Goal: Transaction & Acquisition: Purchase product/service

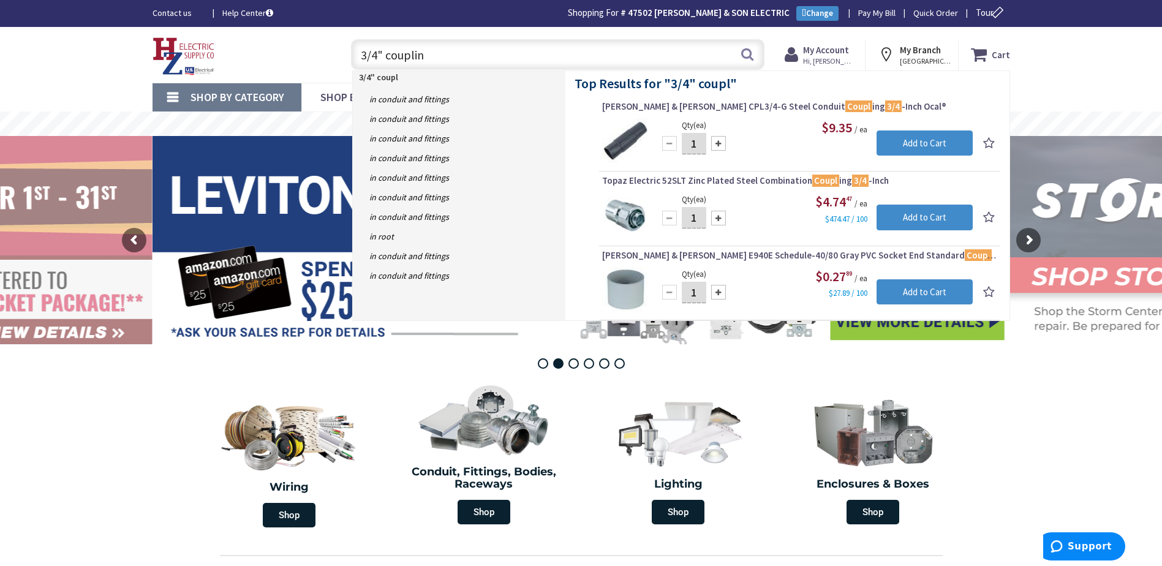
type input "3/4" coupling"
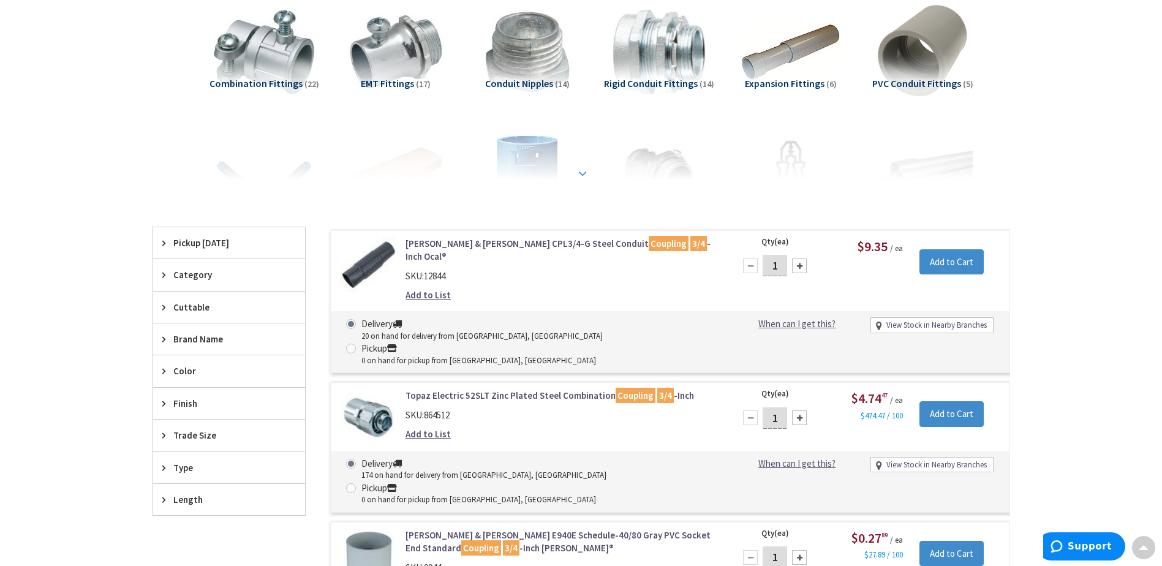
drag, startPoint x: 531, startPoint y: 318, endPoint x: 529, endPoint y: 302, distance: 16.0
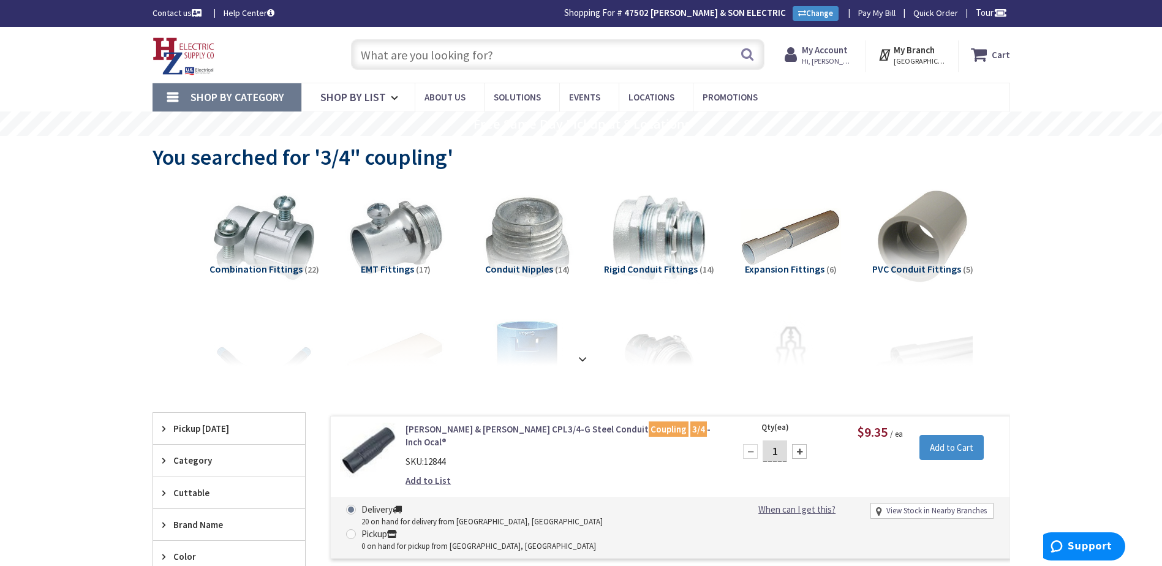
click at [368, 50] on input "text" at bounding box center [558, 54] width 414 height 31
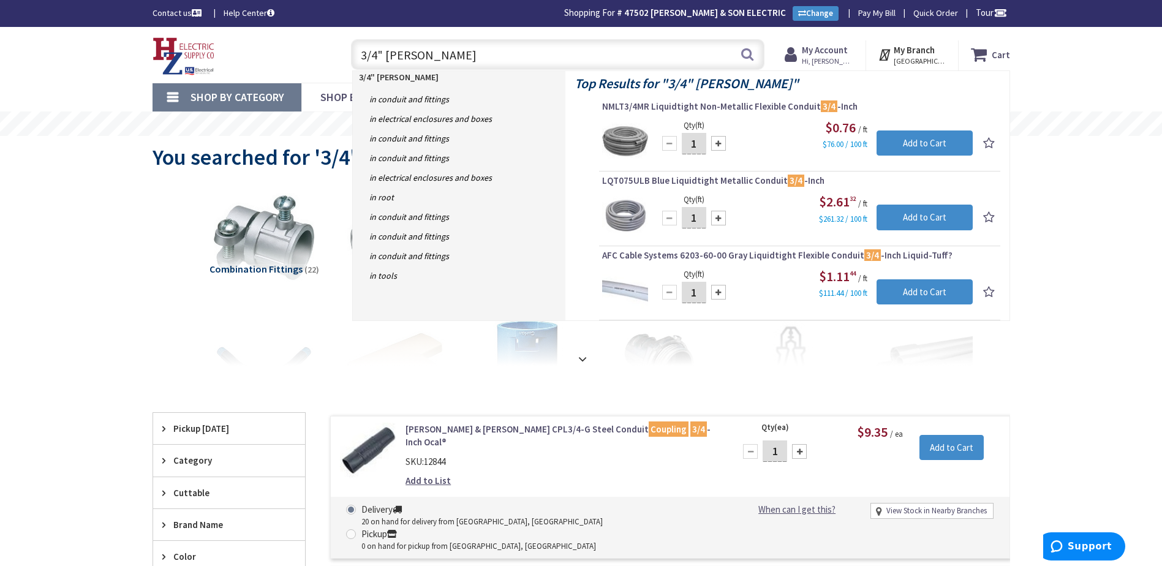
type input "3/4" mc coupling"
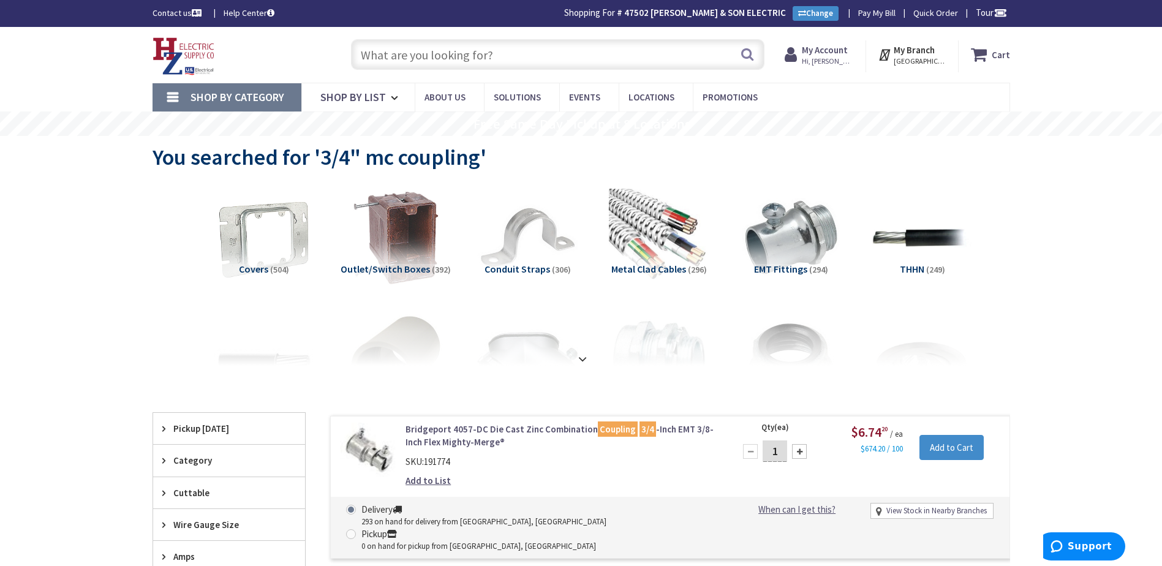
click at [411, 58] on input "text" at bounding box center [558, 54] width 414 height 31
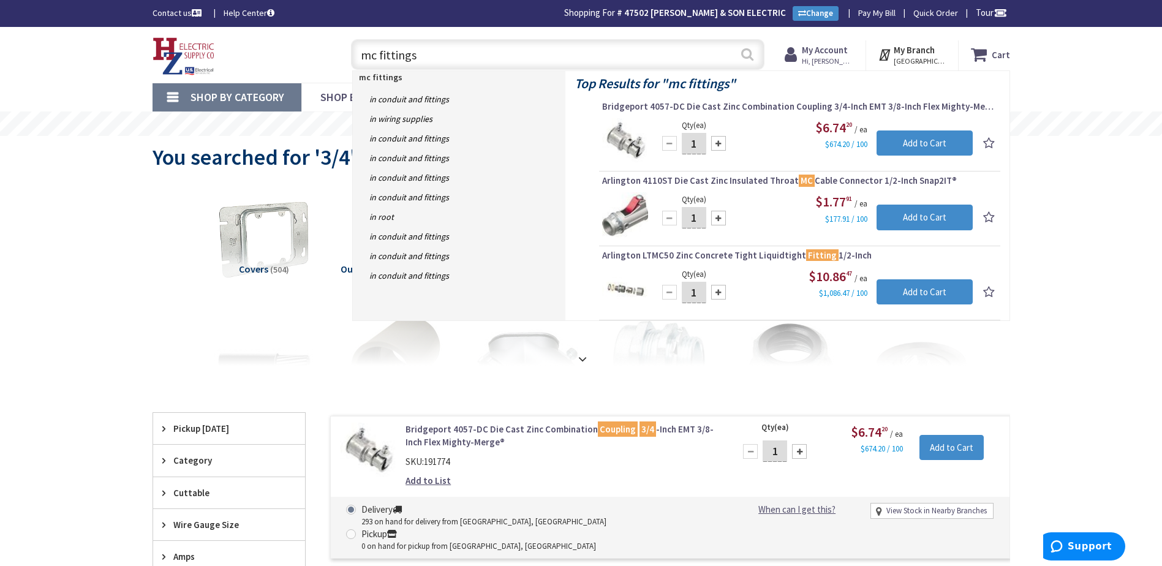
type input "mc fittings"
click at [746, 56] on button "Search" at bounding box center [748, 54] width 16 height 28
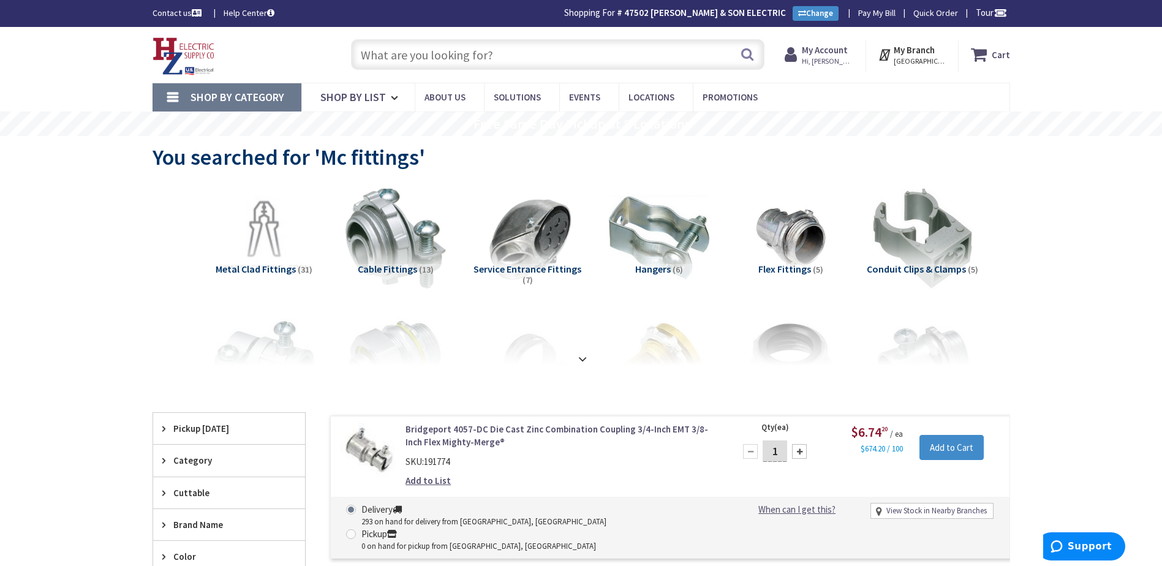
click at [440, 52] on input "text" at bounding box center [558, 54] width 414 height 31
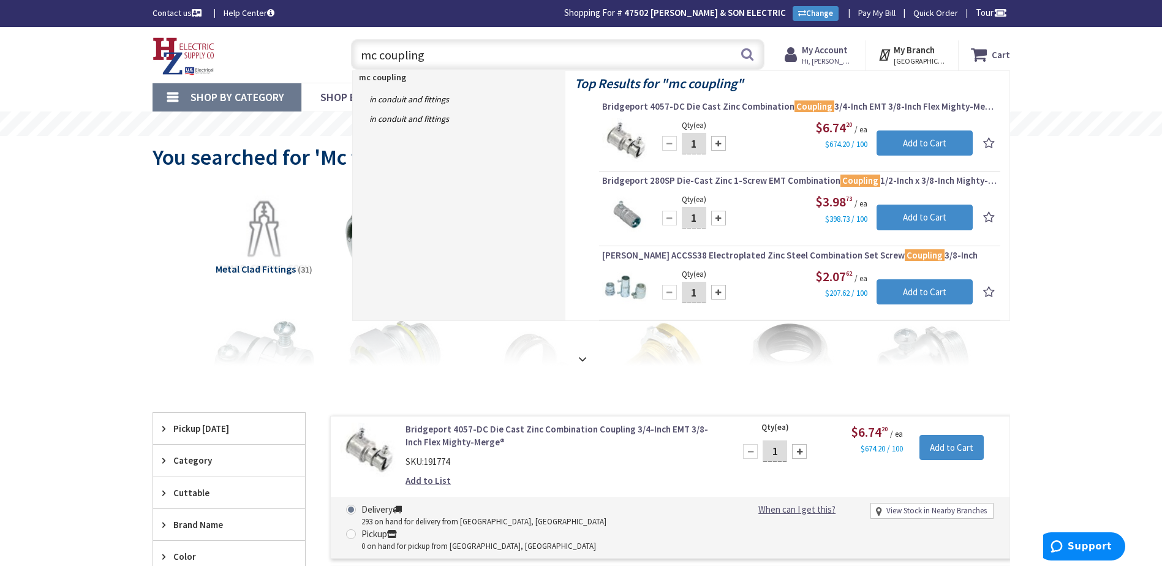
click at [357, 58] on input "mc coupling" at bounding box center [558, 54] width 414 height 31
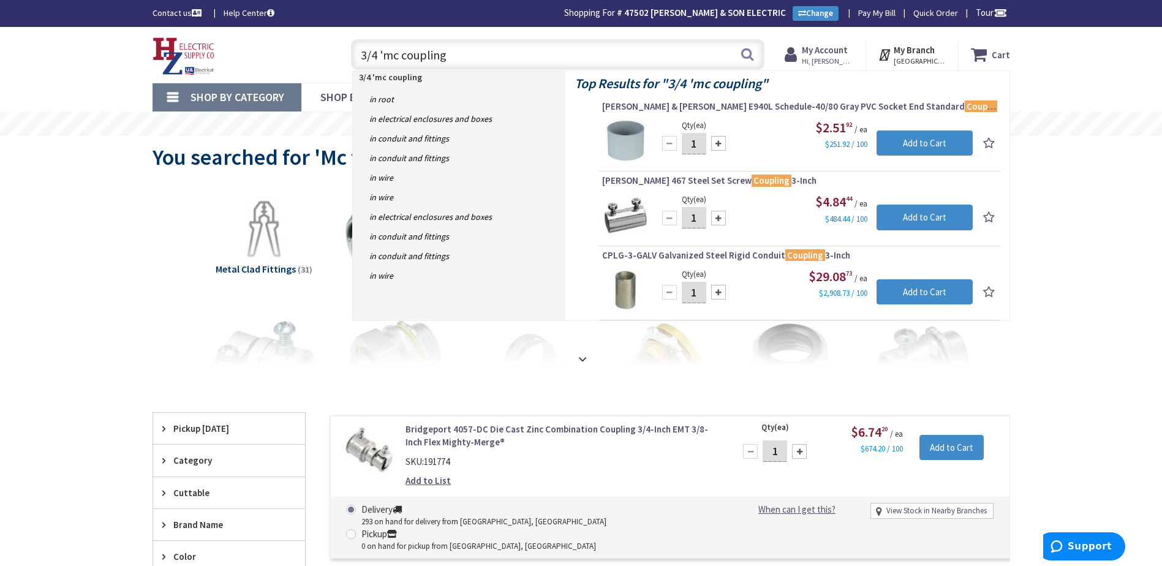
type input "3/4 ' mc coupling"
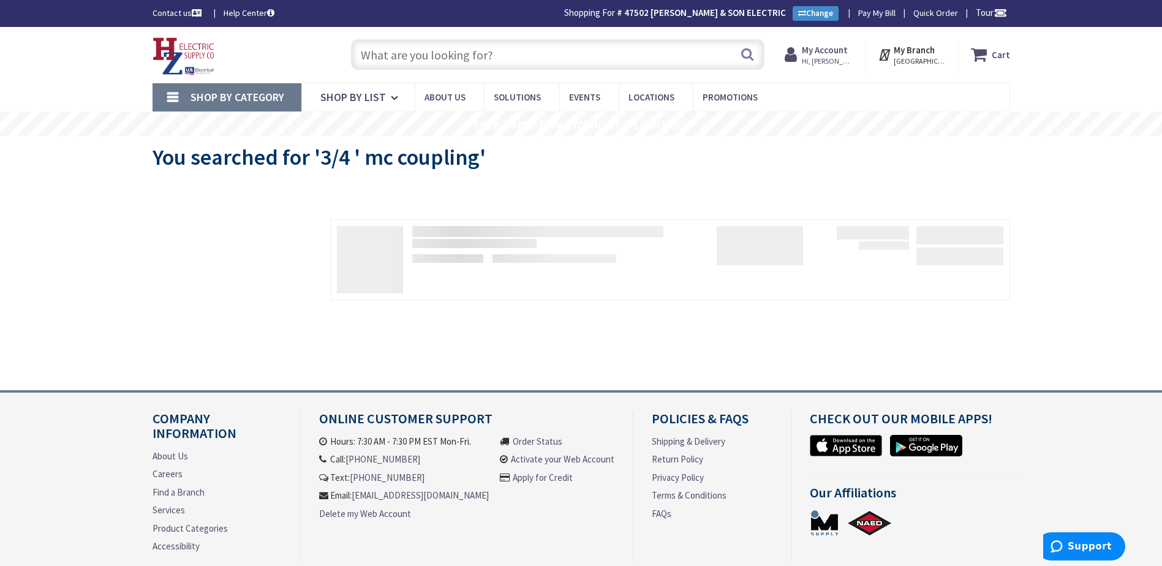
click at [586, 339] on div "View Subcategories No Products Found We found a particular page for your reques…" at bounding box center [582, 274] width 858 height 184
click at [515, 57] on input "text" at bounding box center [558, 54] width 414 height 31
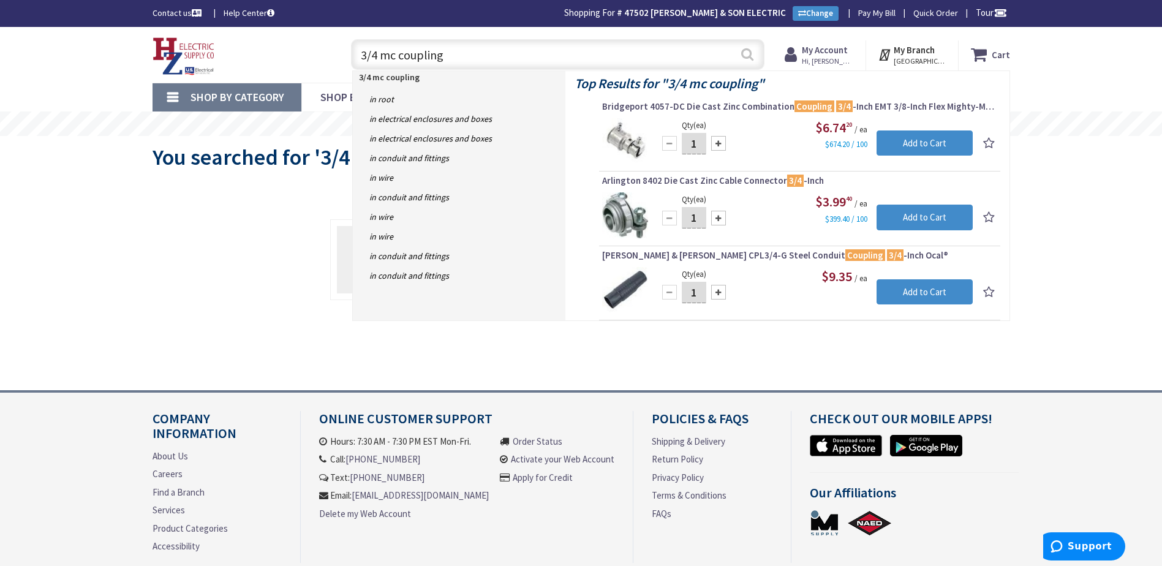
type input "3/4 mc coupling"
click at [750, 54] on button "Search" at bounding box center [748, 54] width 16 height 28
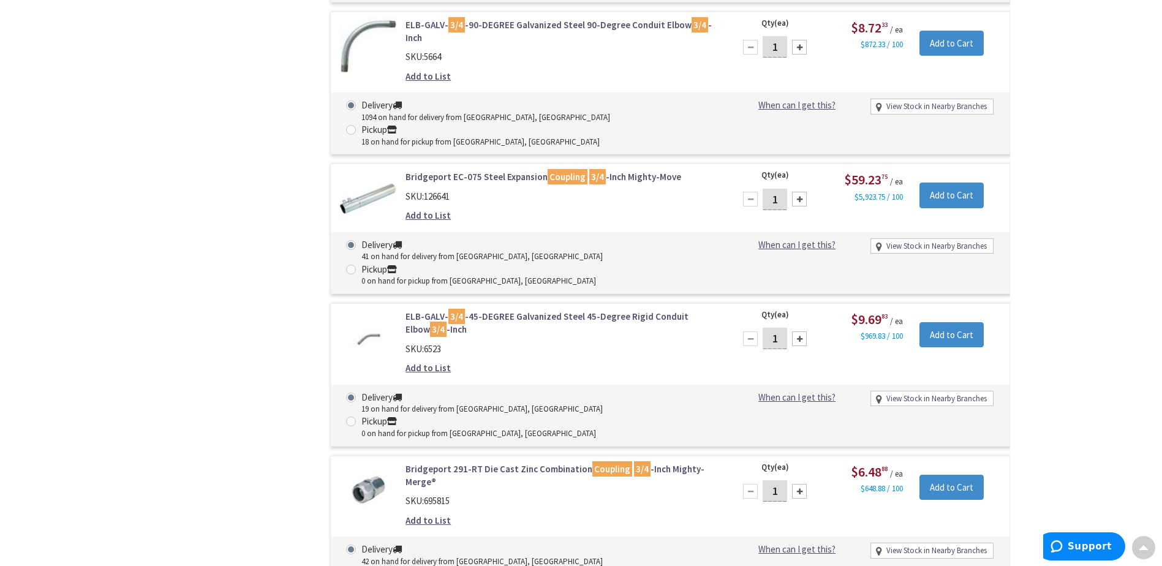
scroll to position [3188, 0]
